Goal: Task Accomplishment & Management: Manage account settings

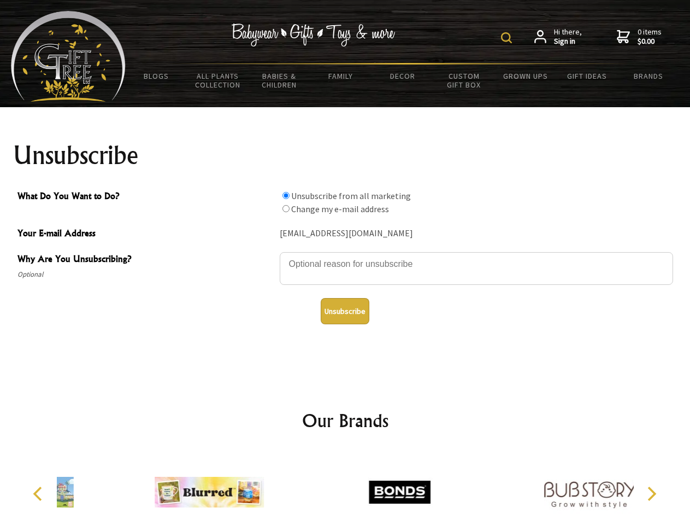
click at [508, 38] on img at bounding box center [506, 37] width 11 height 11
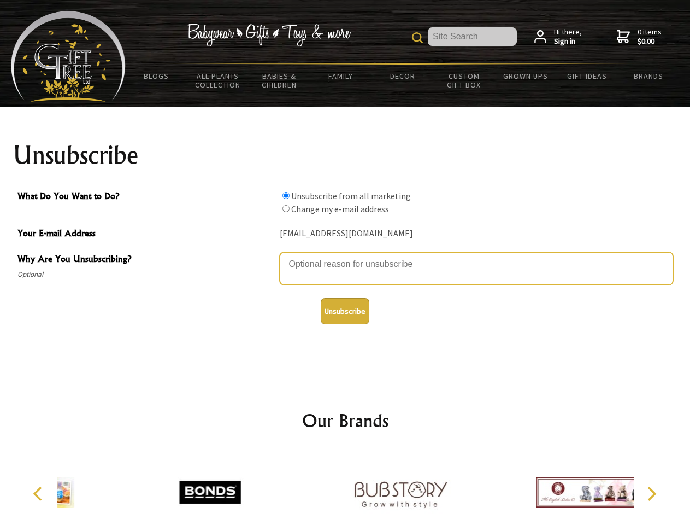
click at [345, 256] on textarea "Why Are You Unsubscribing?" at bounding box center [477, 268] width 394 height 33
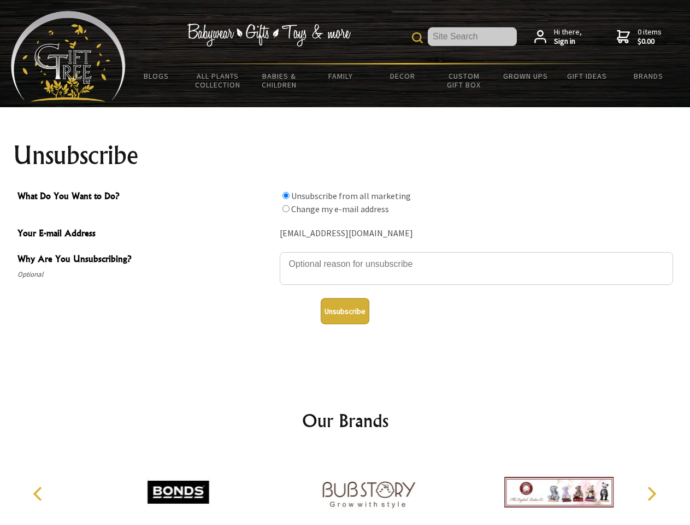
click at [286, 195] on input "What Do You Want to Do?" at bounding box center [286, 195] width 7 height 7
click at [286, 208] on input "What Do You Want to Do?" at bounding box center [286, 208] width 7 height 7
radio input "true"
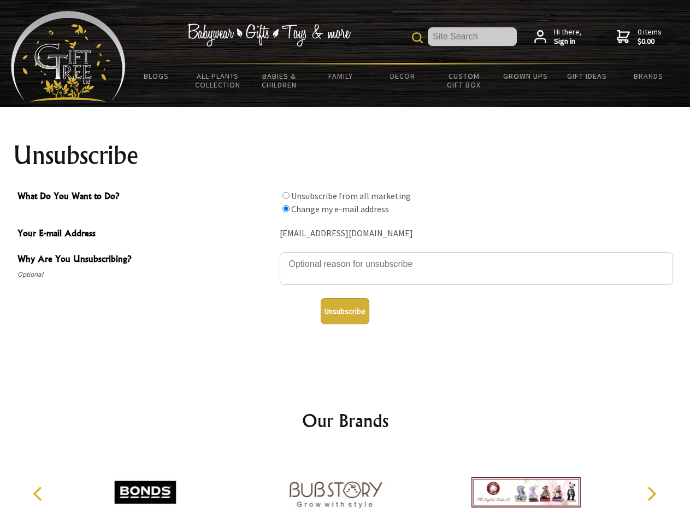
click at [345, 311] on button "Unsubscribe" at bounding box center [345, 311] width 49 height 26
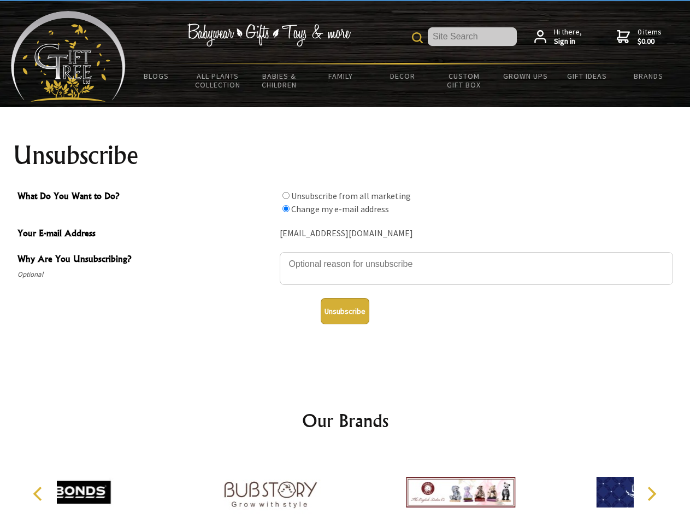
click at [39, 494] on icon "Previous" at bounding box center [39, 493] width 14 height 14
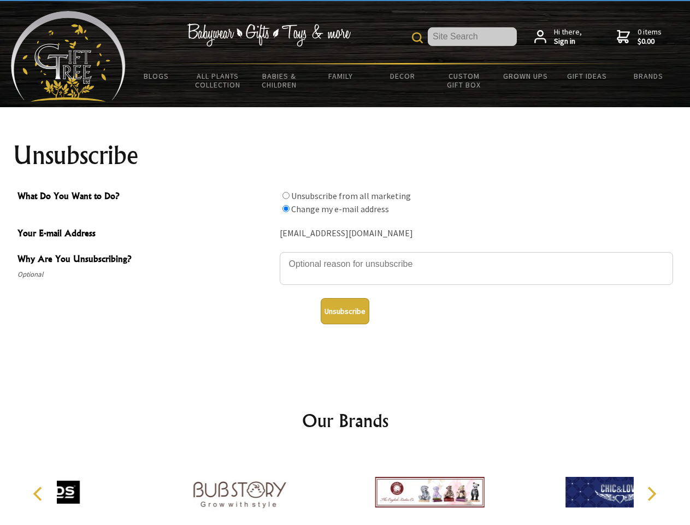
click at [651, 494] on icon "Next" at bounding box center [651, 493] width 14 height 14
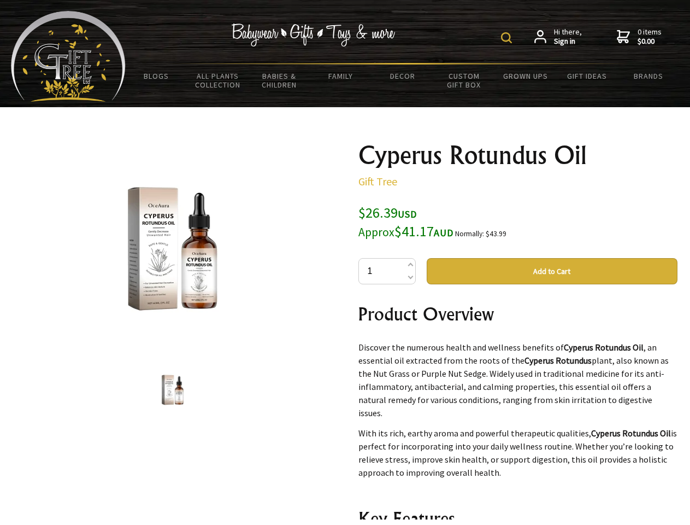
click at [508, 38] on img at bounding box center [506, 37] width 11 height 11
